Goal: Connect with others: Participate in discussion

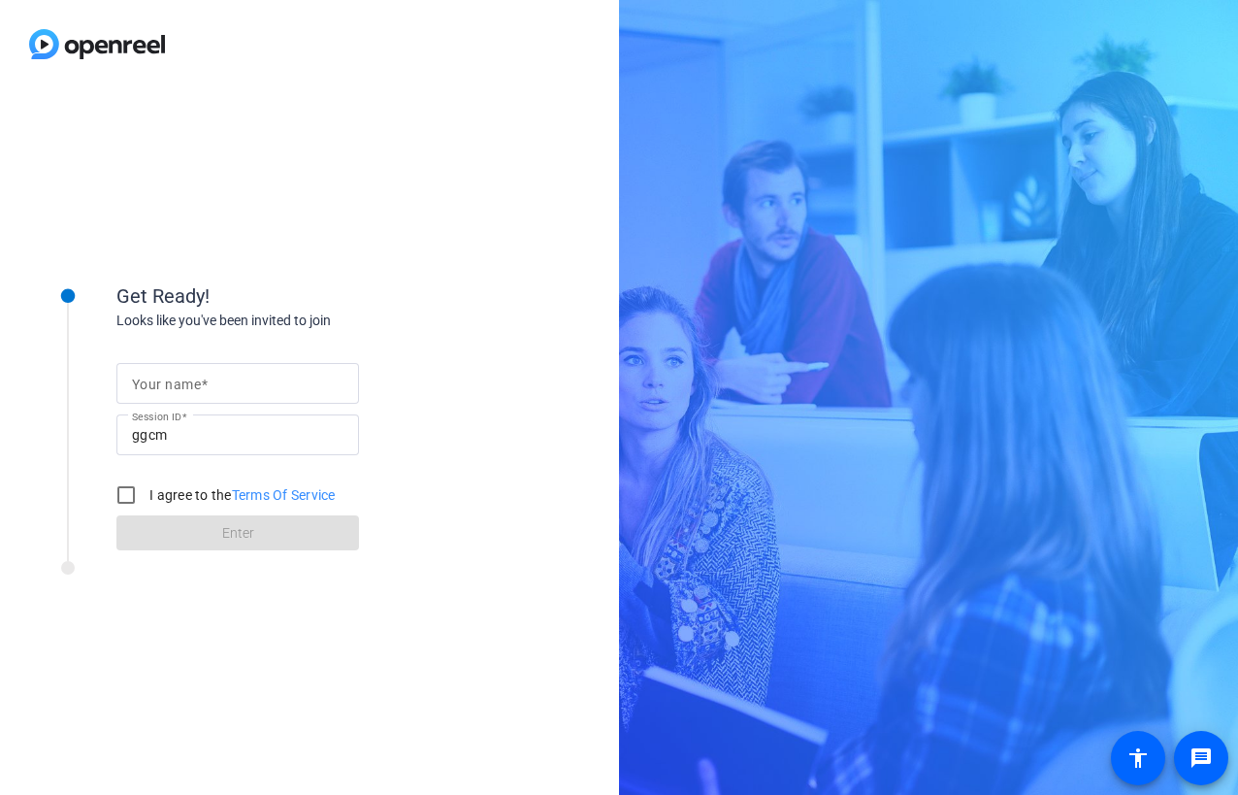
click at [1167, 433] on div "Get Ready! Looks like you've been invited to join Your name Session ID ggcm I a…" at bounding box center [619, 397] width 1238 height 795
click at [205, 379] on span at bounding box center [204, 384] width 7 height 16
click at [205, 379] on input "Your name" at bounding box center [238, 383] width 212 height 23
type input "[PERSON_NAME]"
click at [126, 492] on input "I agree to the Terms Of Service" at bounding box center [126, 494] width 39 height 39
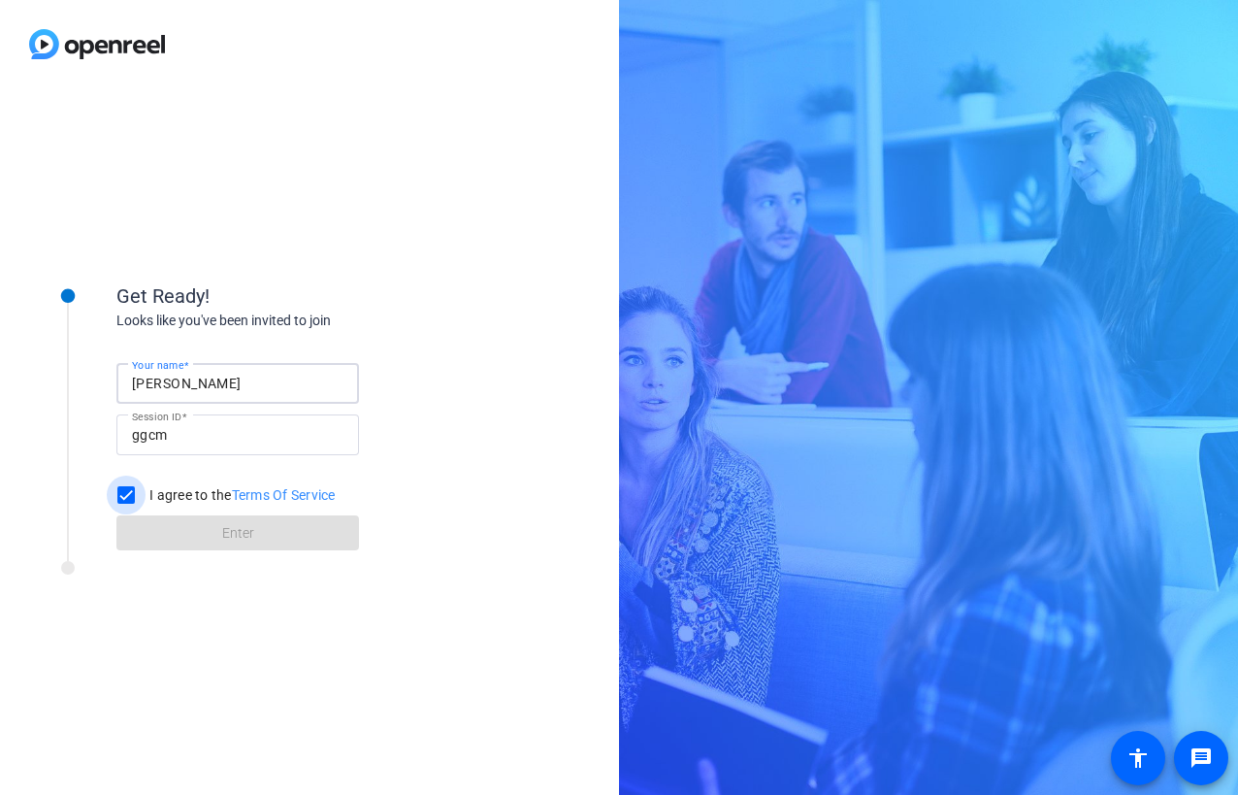
checkbox input "true"
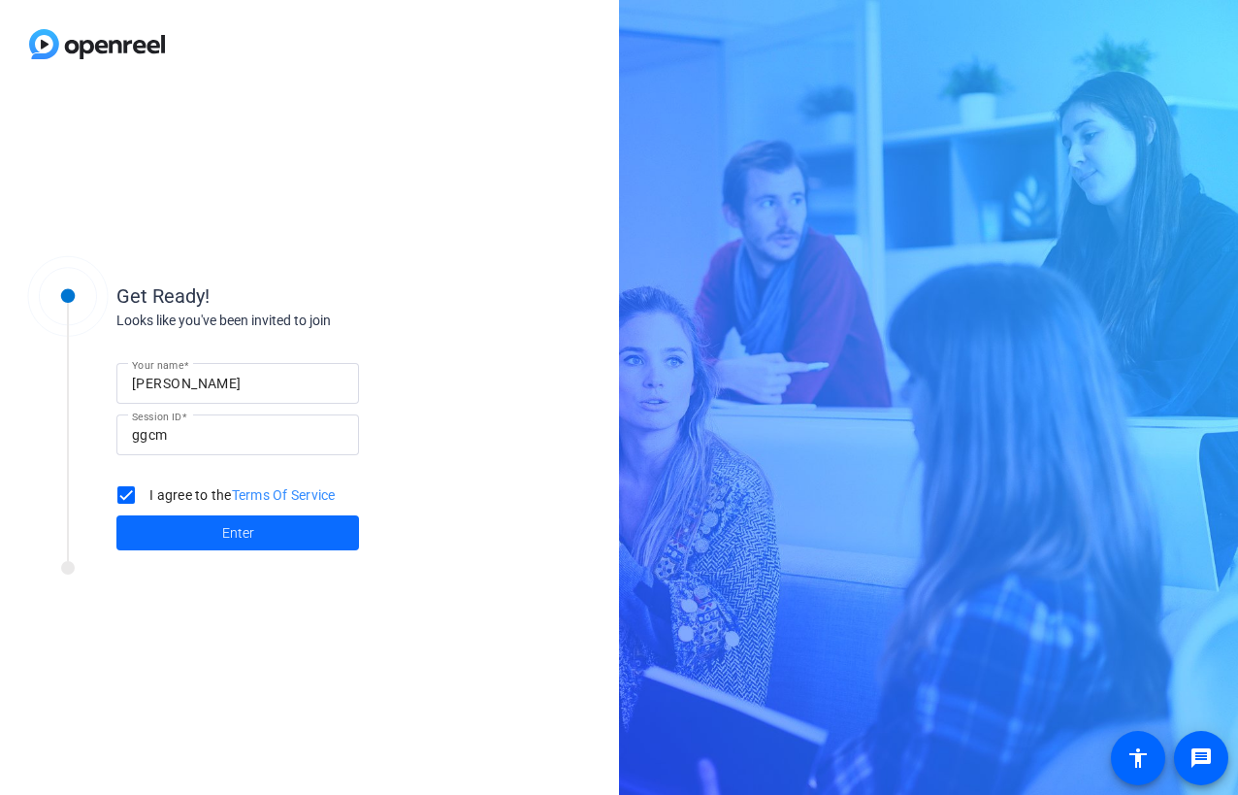
click at [169, 527] on span at bounding box center [237, 532] width 243 height 47
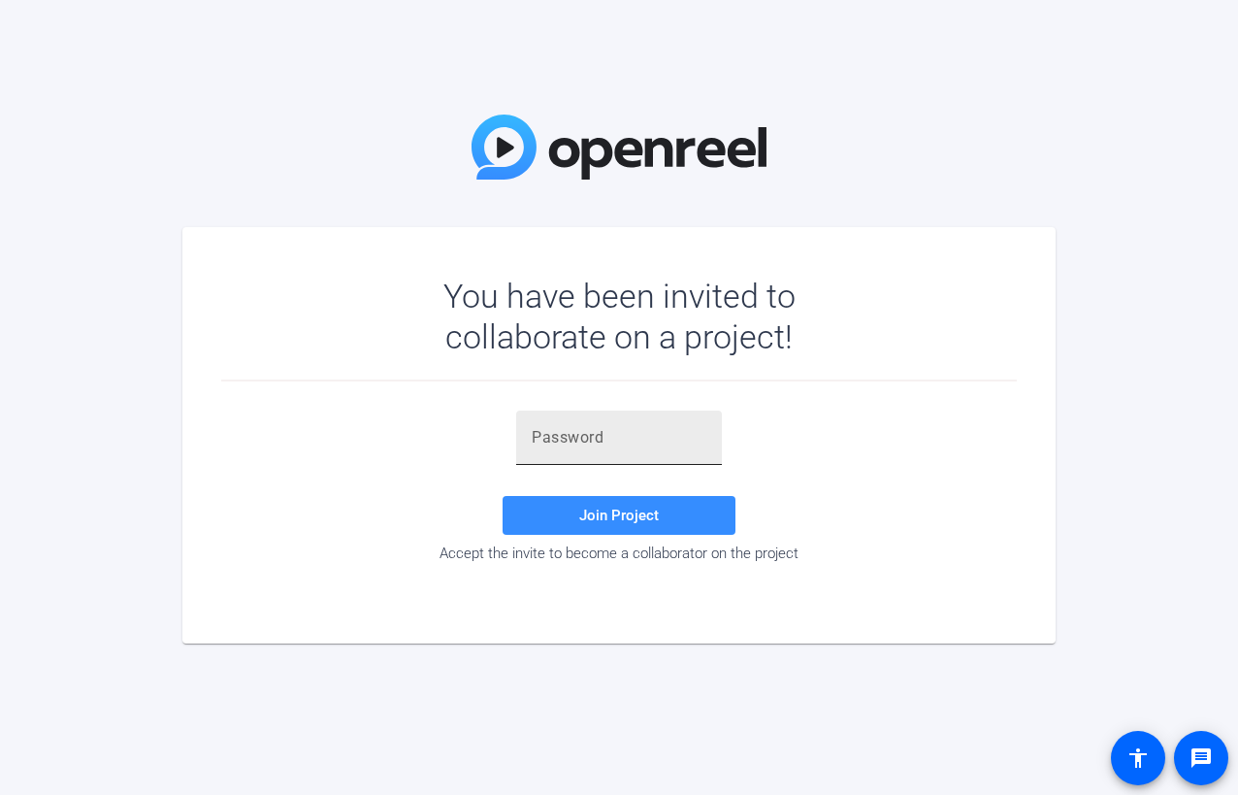
click at [566, 440] on input "text" at bounding box center [619, 437] width 175 height 23
paste input "58%zls"
type input "58%zls"
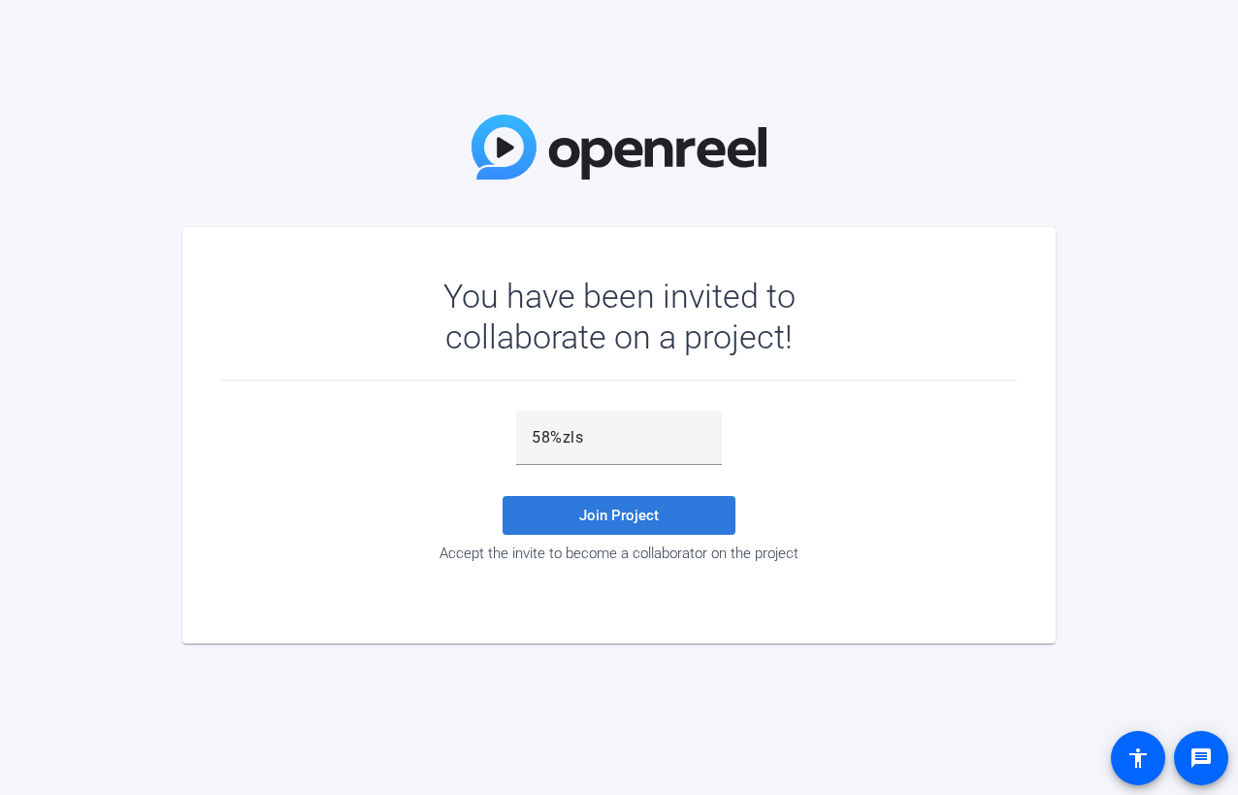
click at [670, 514] on span at bounding box center [619, 515] width 233 height 47
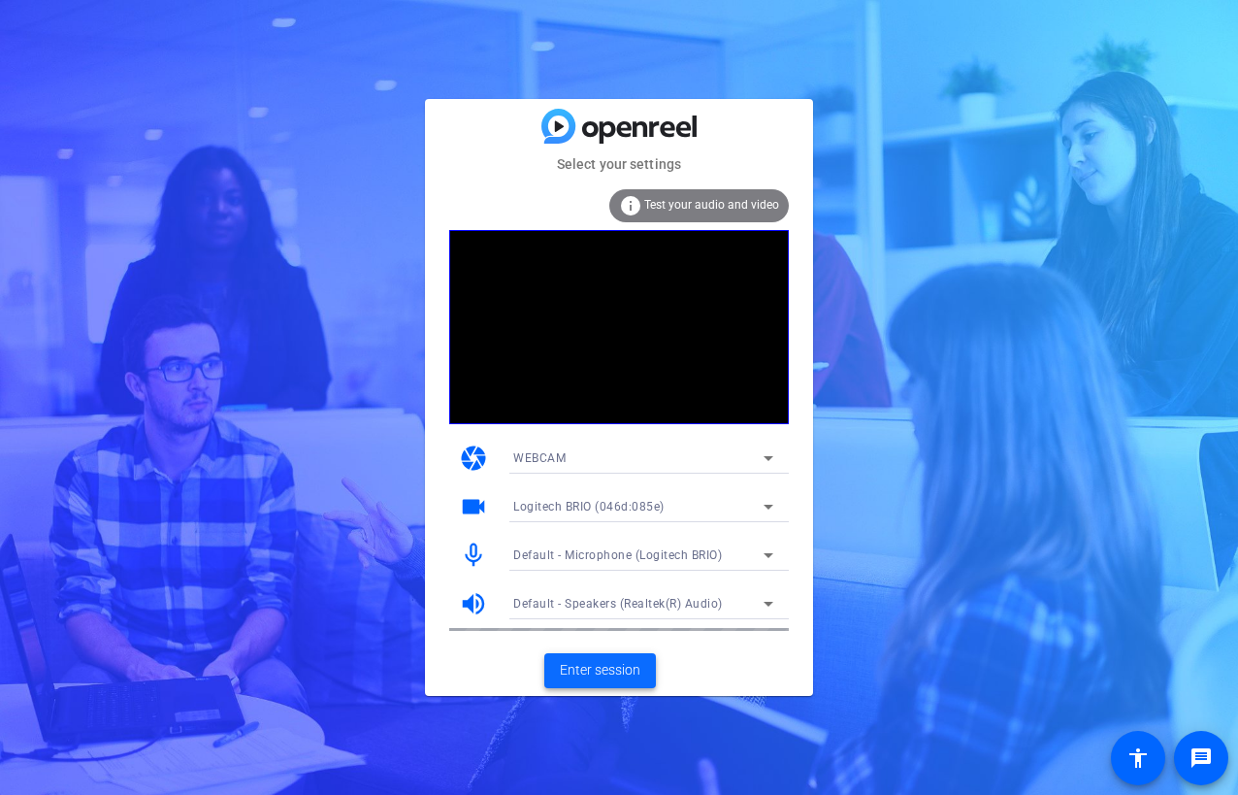
click at [580, 674] on span "Enter session" at bounding box center [600, 670] width 81 height 20
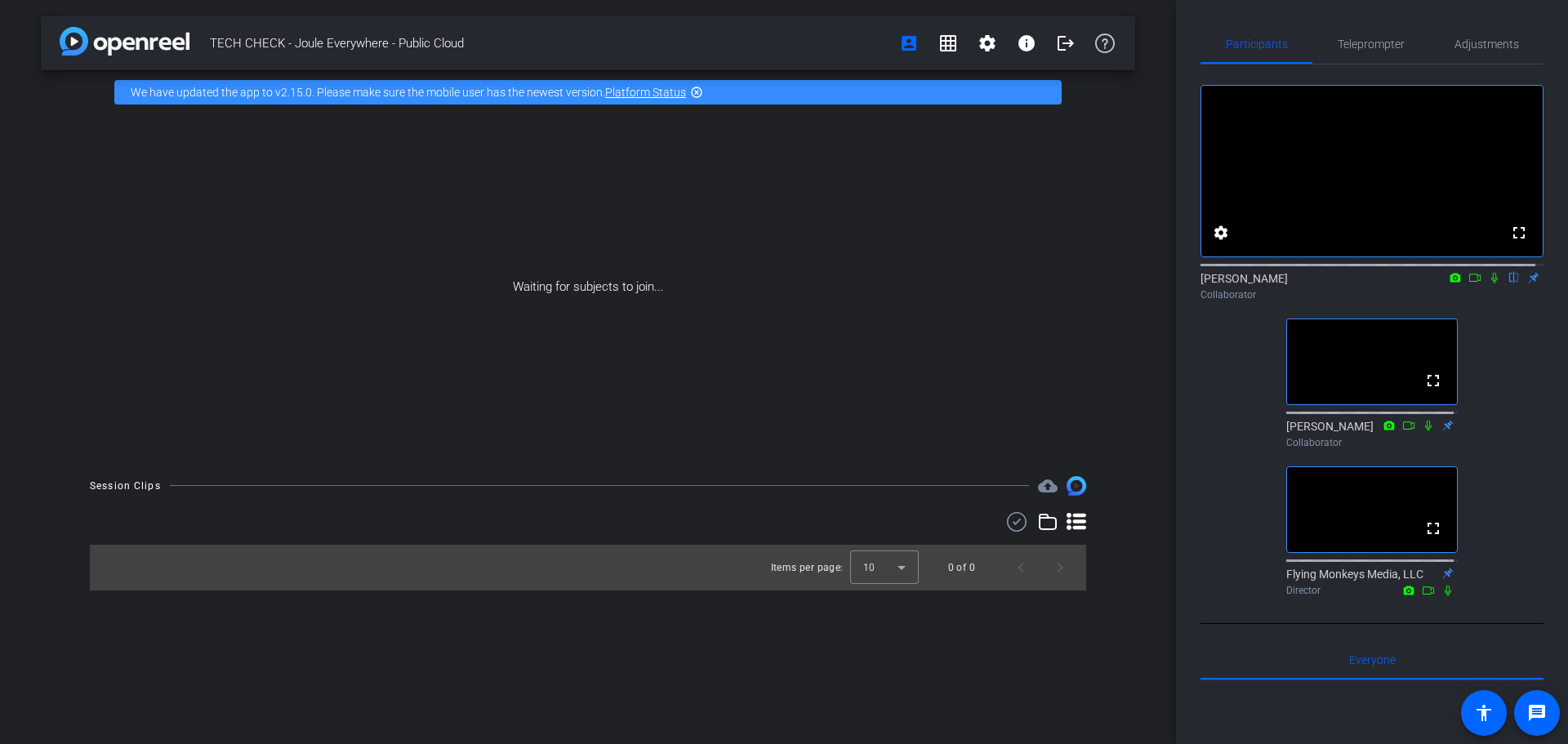
click at [1041, 282] on icon at bounding box center [1455, 277] width 11 height 9
click at [1041, 292] on div at bounding box center [784, 372] width 1568 height 744
click at [1041, 284] on icon at bounding box center [1475, 278] width 13 height 12
click at [1041, 282] on icon at bounding box center [1494, 277] width 9 height 9
click at [556, 668] on div "TECH CHECK - Joule Everywhere - Public Cloud account_box grid_on settings info …" at bounding box center [587, 372] width 1176 height 744
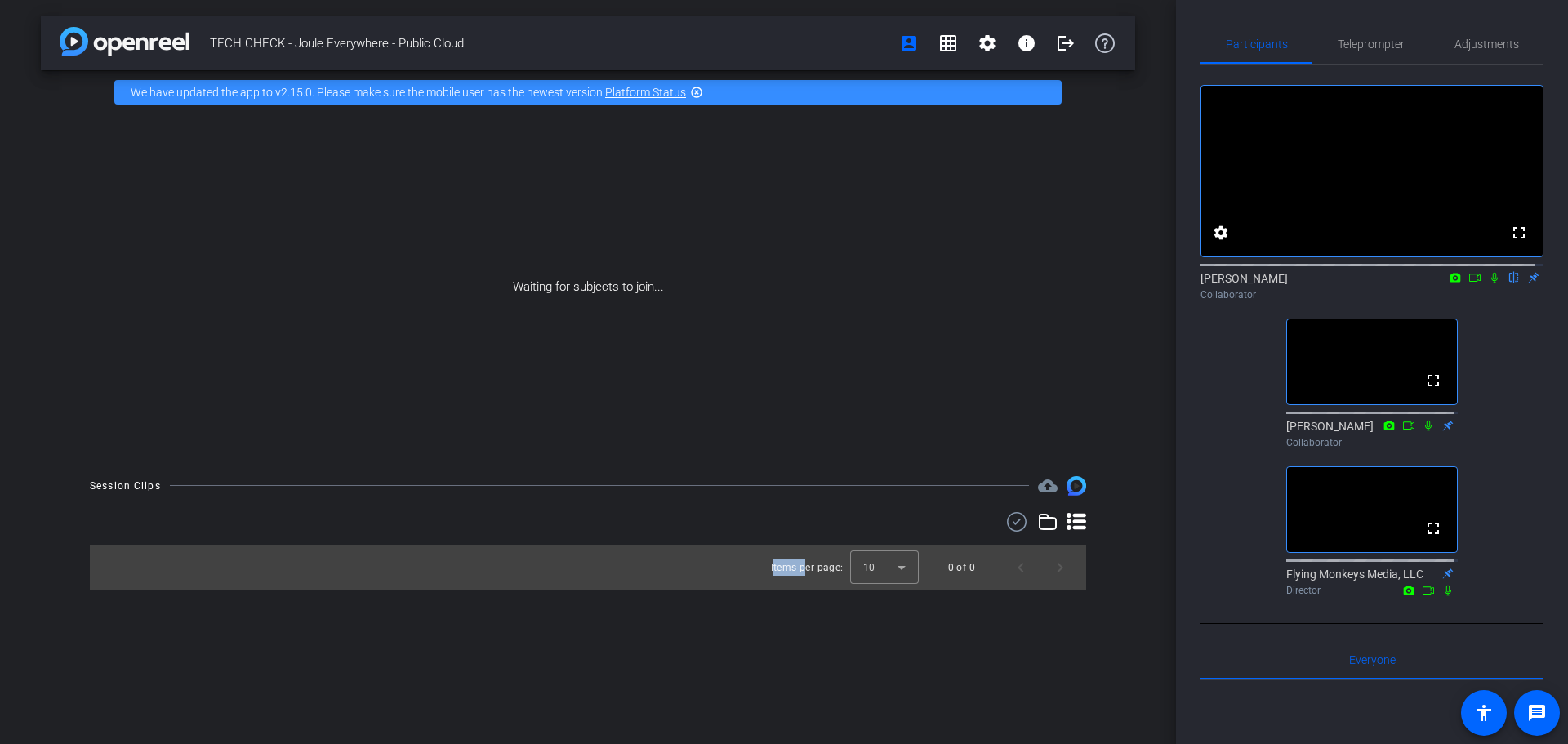
click at [556, 668] on div "TECH CHECK - Joule Everywhere - Public Cloud account_box grid_on settings info …" at bounding box center [587, 372] width 1176 height 744
drag, startPoint x: 1545, startPoint y: 370, endPoint x: 1535, endPoint y: 355, distance: 18.0
click at [1041, 368] on div "Participants Teleprompter Adjustments fullscreen settings Effie flip Collaborat…" at bounding box center [1372, 372] width 392 height 744
click at [1041, 284] on icon at bounding box center [1495, 278] width 13 height 12
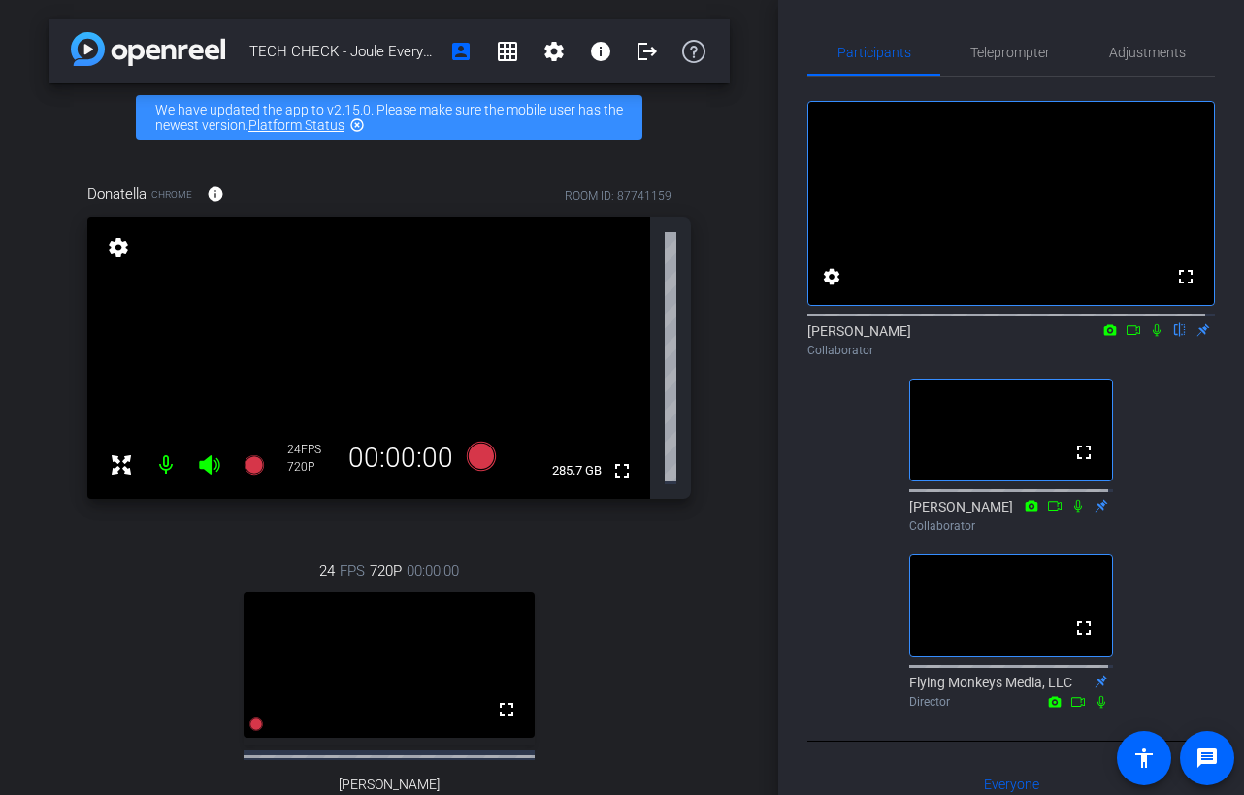
click at [837, 519] on div "fullscreen settings Effie flip Collaborator fullscreen Mike Collaborator fullsc…" at bounding box center [1010, 396] width 407 height 639
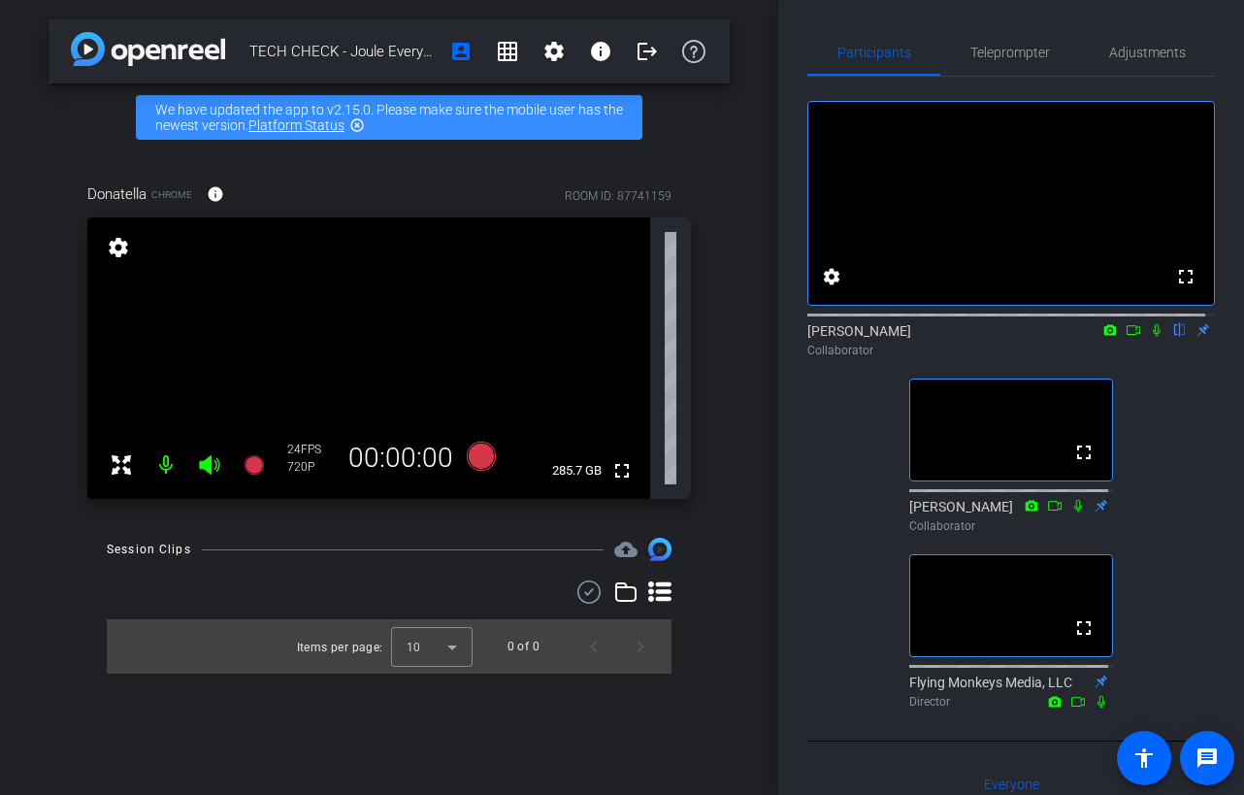
drag, startPoint x: 761, startPoint y: 702, endPoint x: 702, endPoint y: 708, distance: 58.5
click at [761, 702] on div "TECH CHECK - Joule Everywhere - Public Cloud account_box grid_on settings info …" at bounding box center [389, 397] width 778 height 795
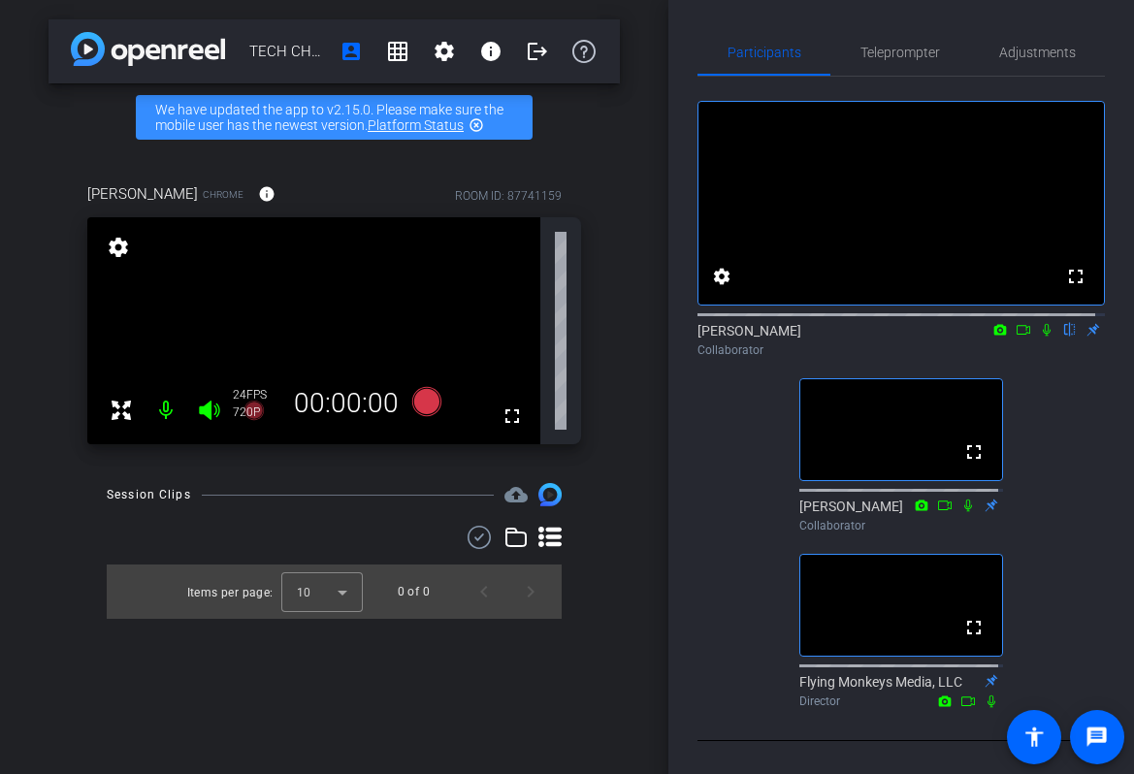
click at [627, 631] on div "TECH CHECK - Joule Everywhere - Public Cloud account_box grid_on settings info …" at bounding box center [334, 387] width 668 height 774
drag, startPoint x: 601, startPoint y: 686, endPoint x: 588, endPoint y: 683, distance: 12.9
click at [601, 686] on div "TECH CHECK - Joule Everywhere - Public Cloud account_box grid_on settings info …" at bounding box center [334, 387] width 668 height 774
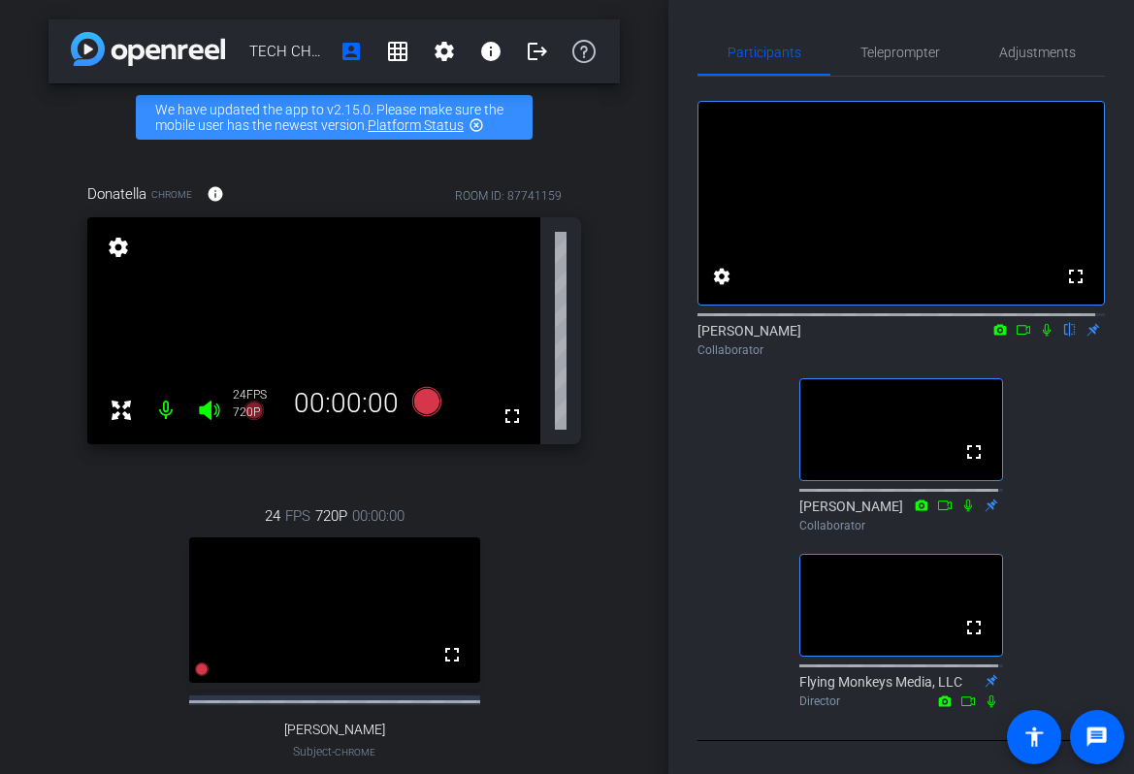
drag, startPoint x: 611, startPoint y: 538, endPoint x: 625, endPoint y: 551, distance: 18.5
click at [611, 538] on div "TECH CHECK - Joule Everywhere - Public Cloud account_box grid_on settings info …" at bounding box center [334, 387] width 668 height 774
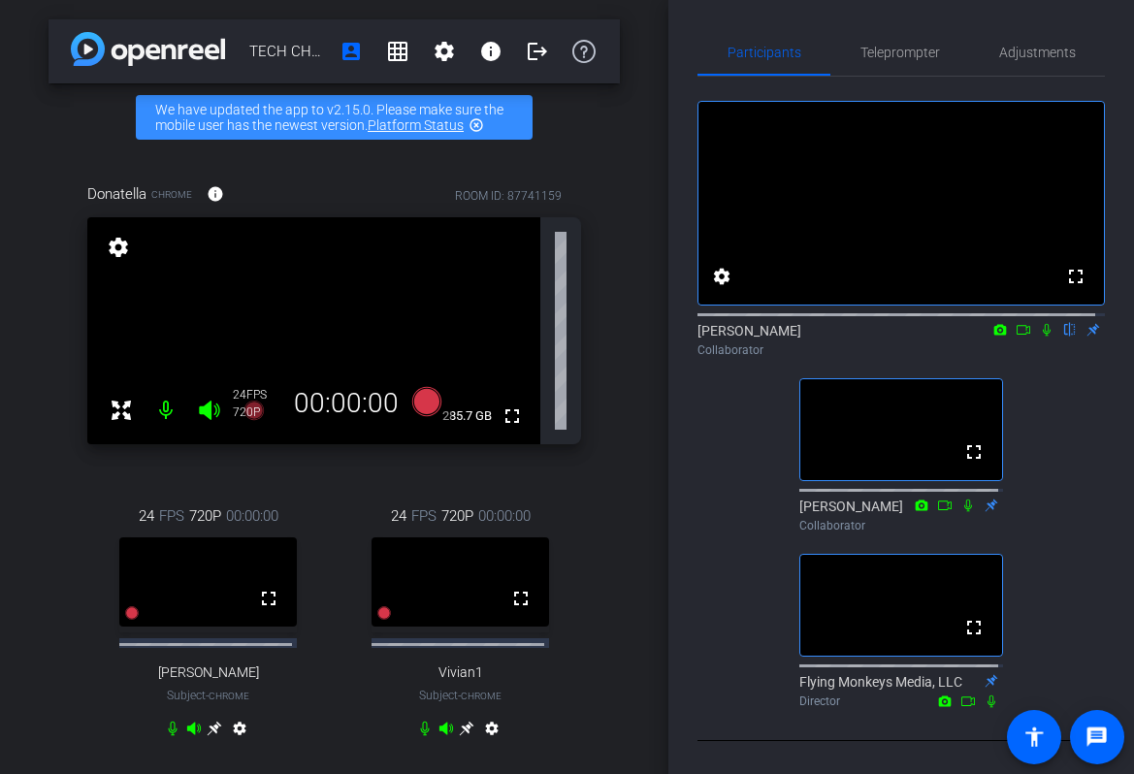
click at [597, 530] on div "Donatella Chrome info ROOM ID: 87741159 fullscreen settings 285.7 GB 24 FPS 720…" at bounding box center [334, 473] width 571 height 644
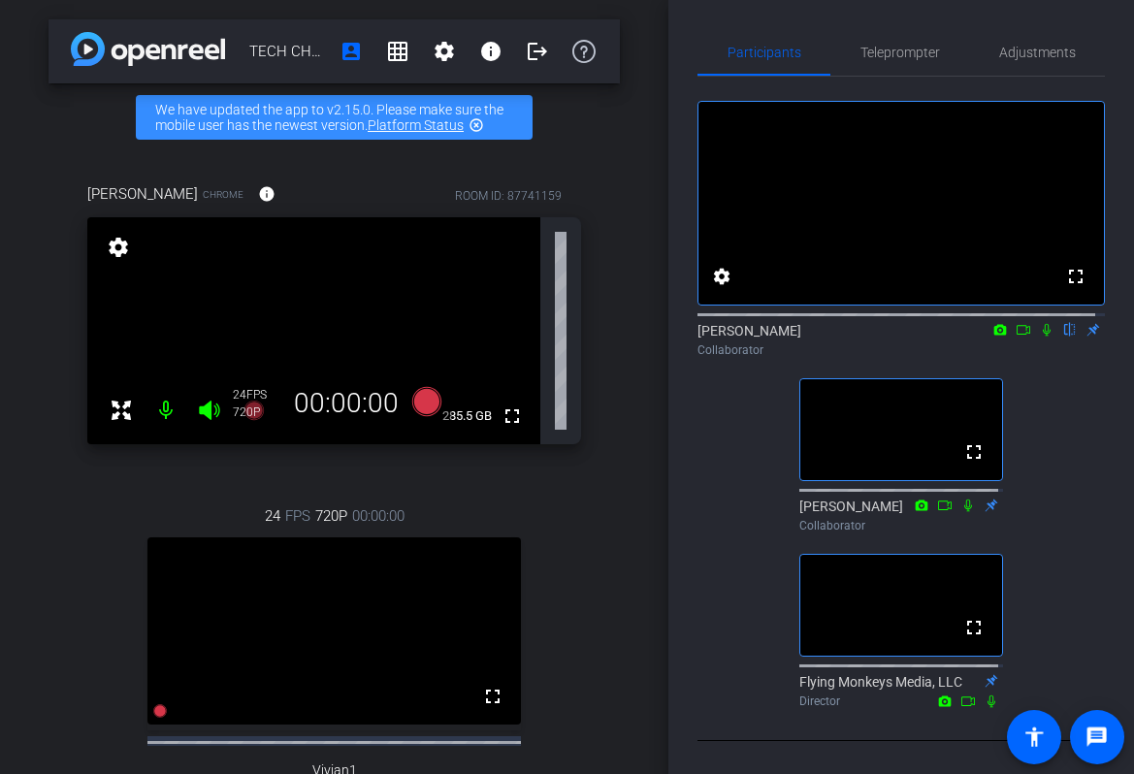
click at [587, 525] on div "Torsten Gerlach Chrome info ROOM ID: 87741159 fullscreen settings 285.5 GB 24 F…" at bounding box center [334, 522] width 571 height 742
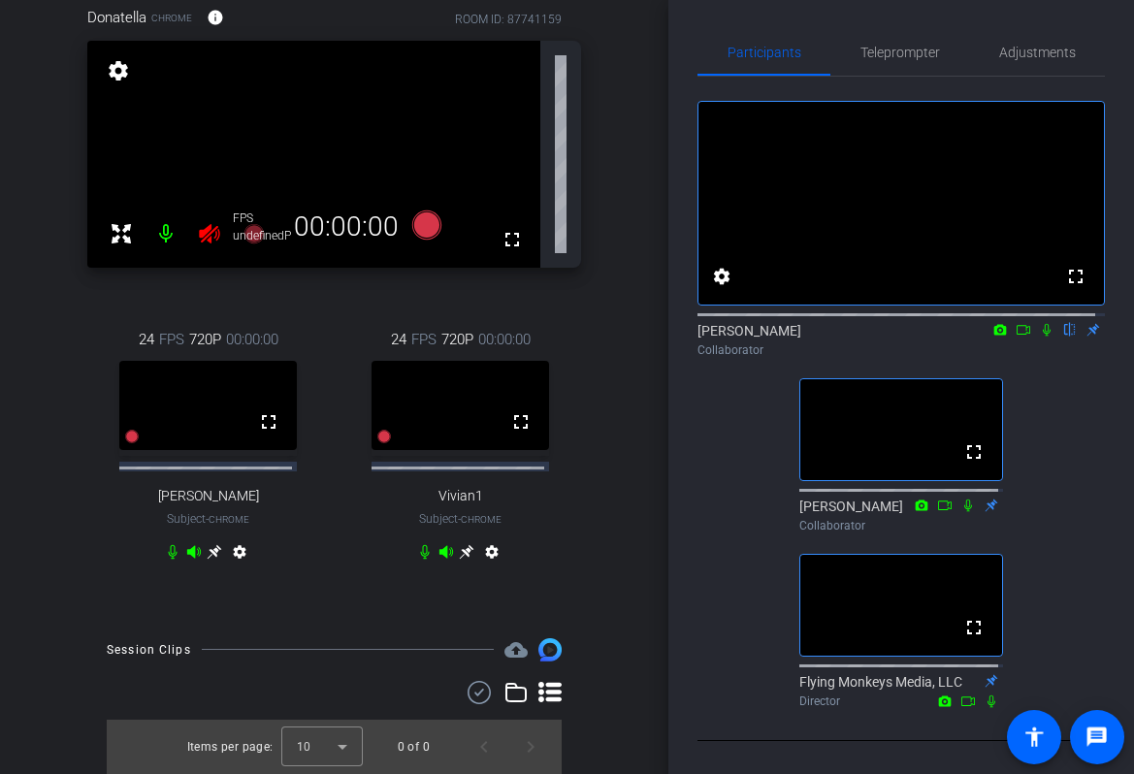
scroll to position [184, 0]
click at [599, 540] on div "Donatella Chrome info ROOM ID: 87741159 fullscreen settings 285.7 GB 24 FPS 720…" at bounding box center [334, 297] width 571 height 644
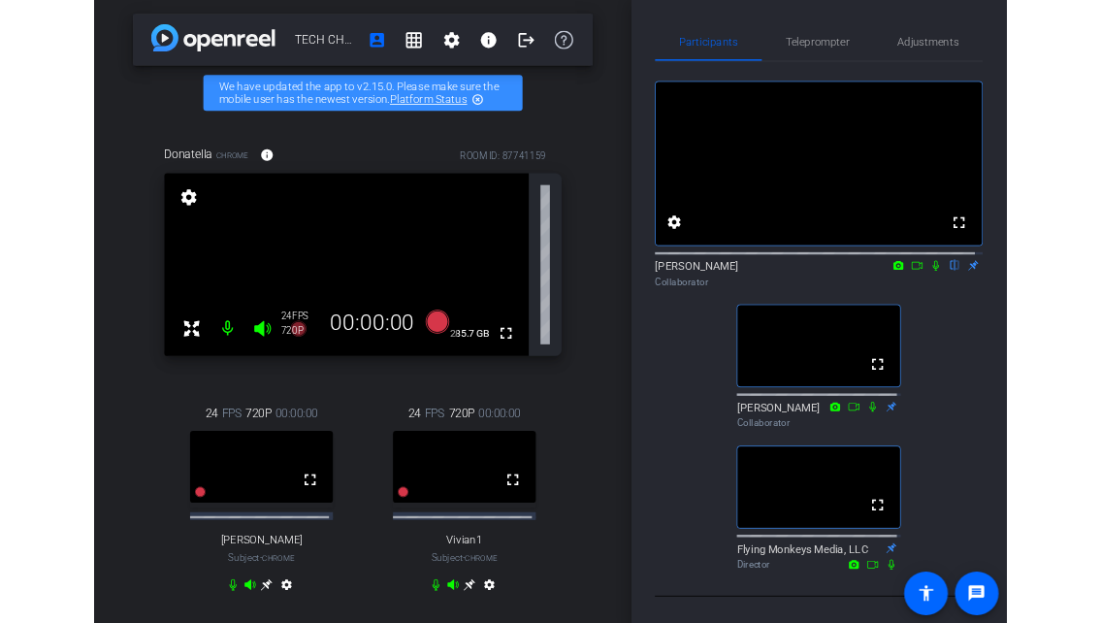
scroll to position [0, 0]
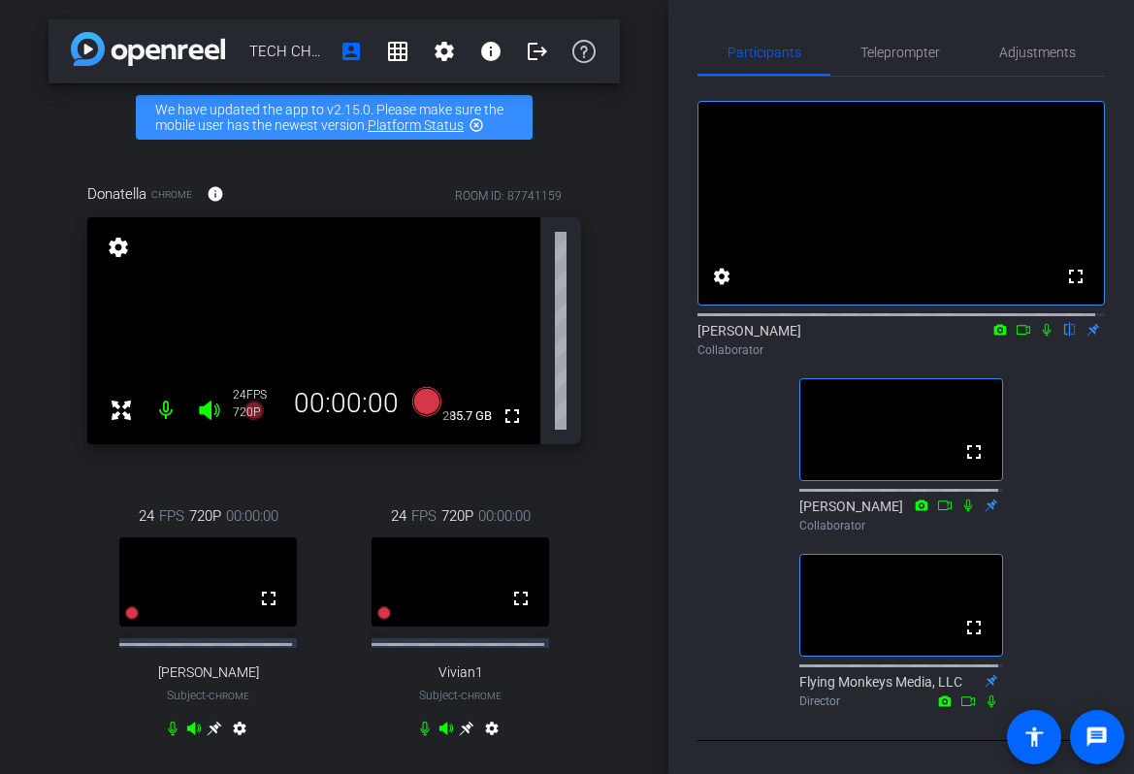
click at [631, 560] on div "TECH CHECK - Joule Everywhere - Public Cloud account_box grid_on settings info …" at bounding box center [334, 387] width 668 height 774
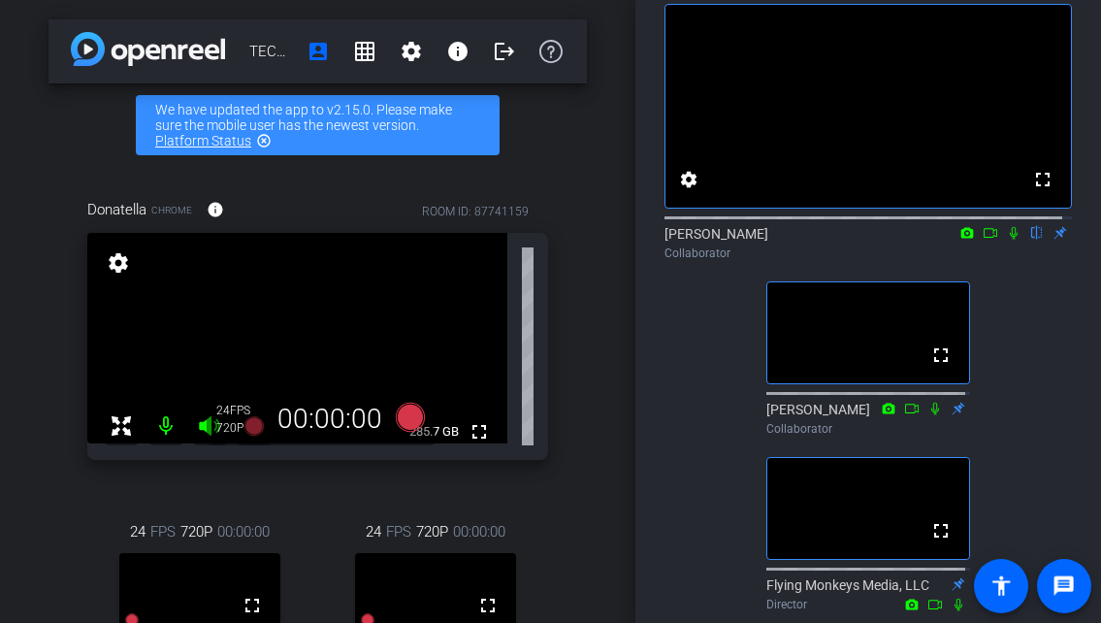
scroll to position [291, 0]
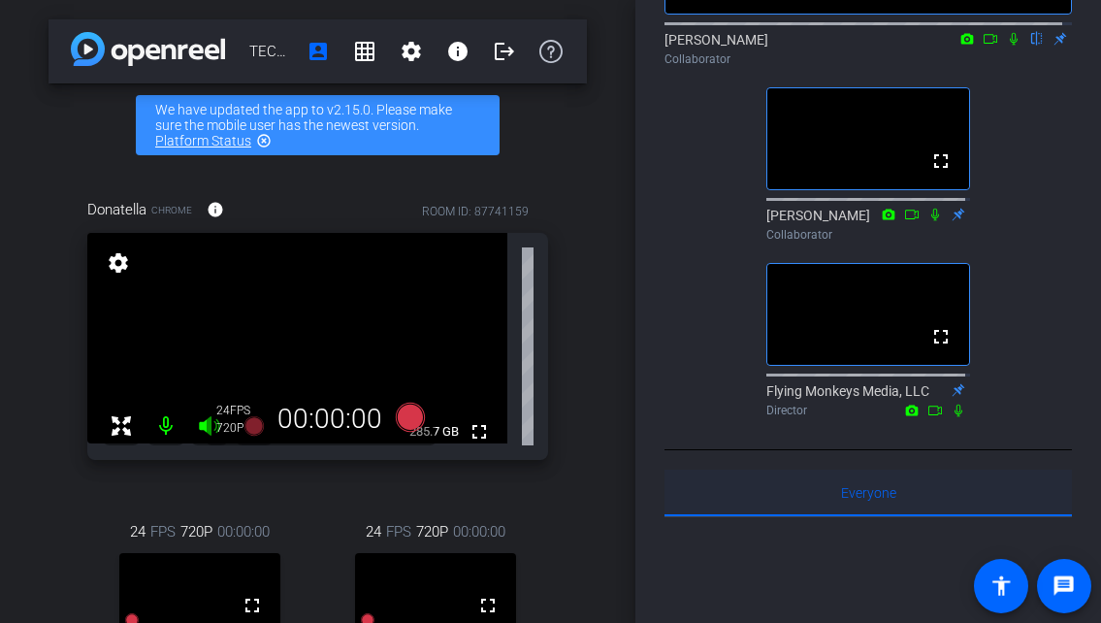
drag, startPoint x: 868, startPoint y: 598, endPoint x: 739, endPoint y: 553, distance: 136.5
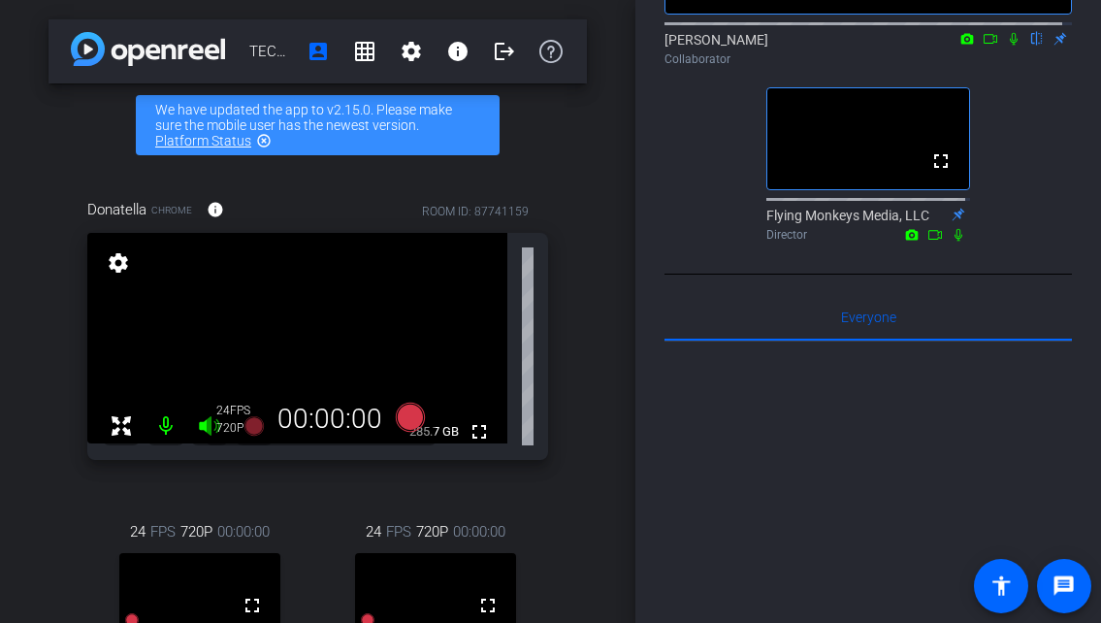
scroll to position [0, 0]
